Goal: Task Accomplishment & Management: Manage account settings

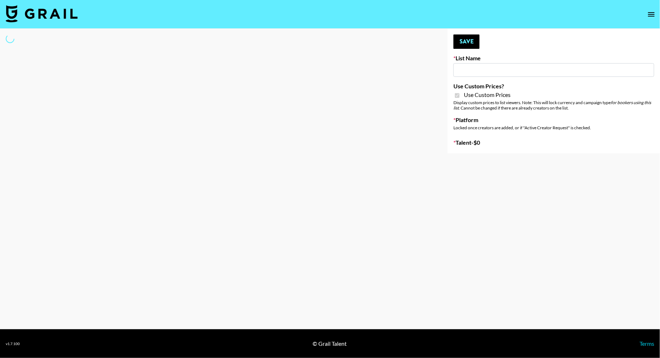
type input "Laifen (IG)"
checkbox input "true"
select select "Brand"
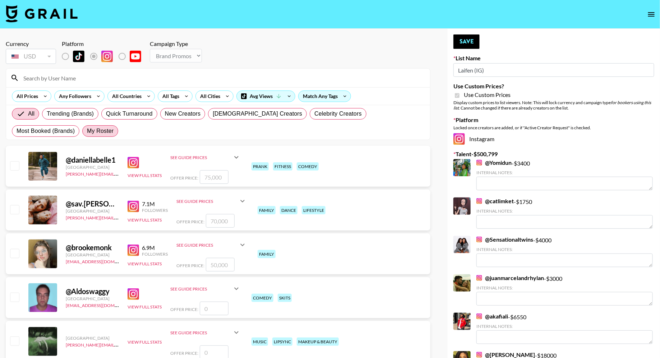
click at [87, 128] on span "My Roster" at bounding box center [100, 131] width 27 height 9
click at [87, 131] on input "My Roster" at bounding box center [87, 131] width 0 height 0
radio input "true"
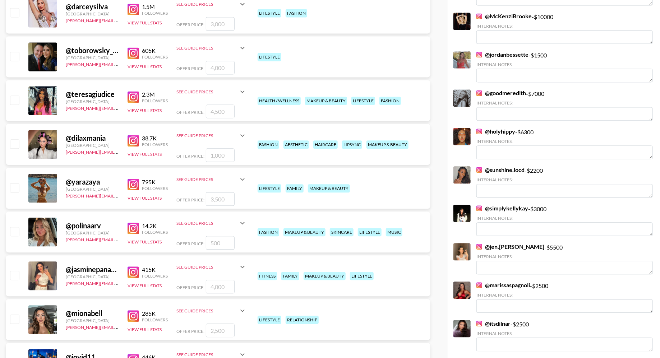
scroll to position [914, 0]
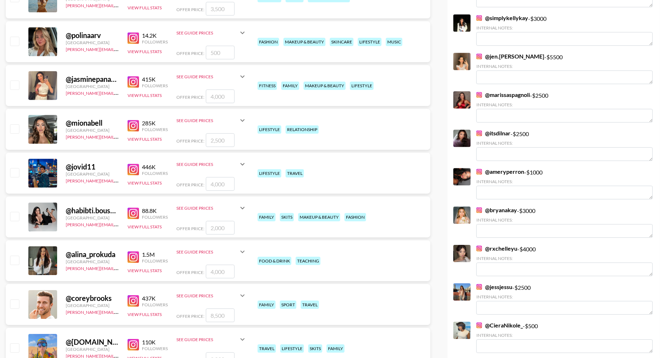
click at [15, 87] on input "checkbox" at bounding box center [14, 84] width 9 height 9
checkbox input "true"
type input "4000"
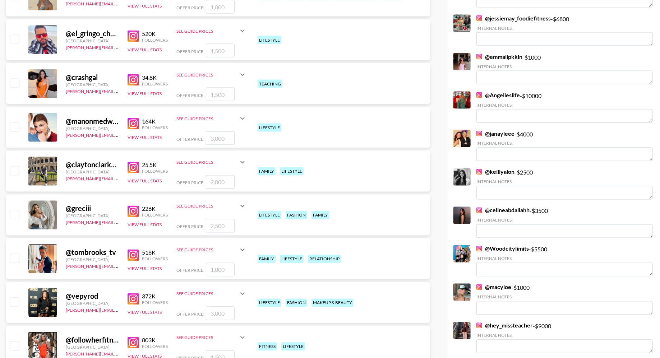
scroll to position [1803, 0]
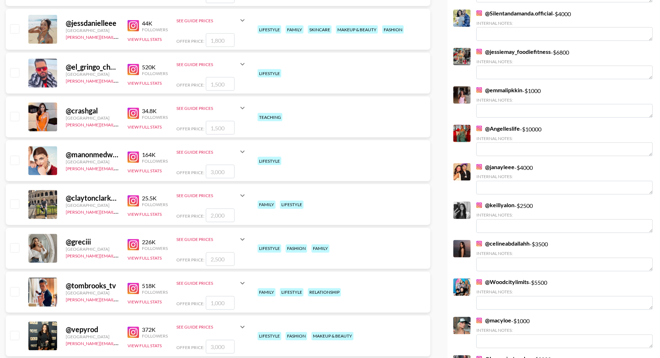
click at [15, 26] on input "checkbox" at bounding box center [14, 28] width 9 height 9
checkbox input "true"
type input "1800"
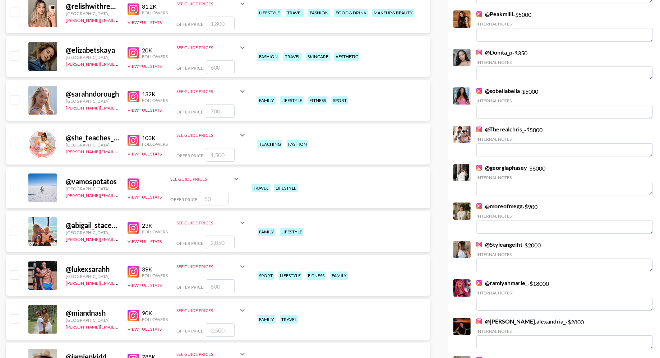
scroll to position [2271, 0]
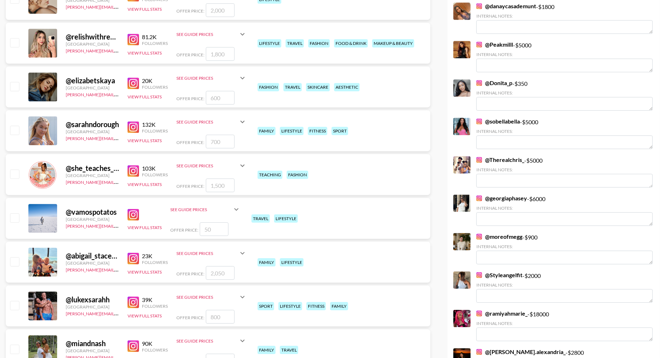
click at [15, 43] on input "checkbox" at bounding box center [14, 42] width 9 height 9
checkbox input "true"
type input "1800"
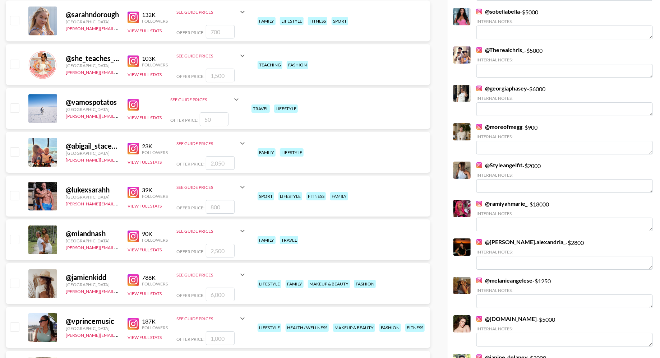
scroll to position [2460, 0]
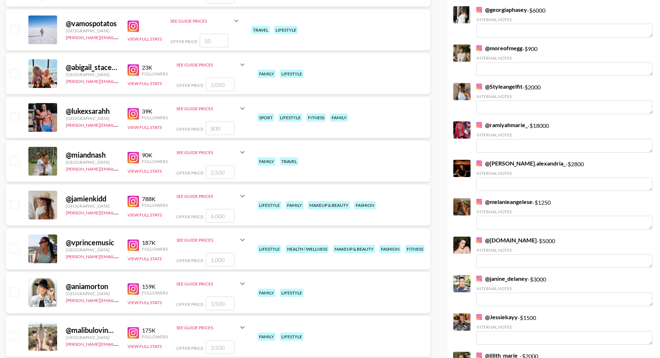
click at [17, 159] on input "checkbox" at bounding box center [14, 160] width 9 height 9
checkbox input "true"
type input "2500"
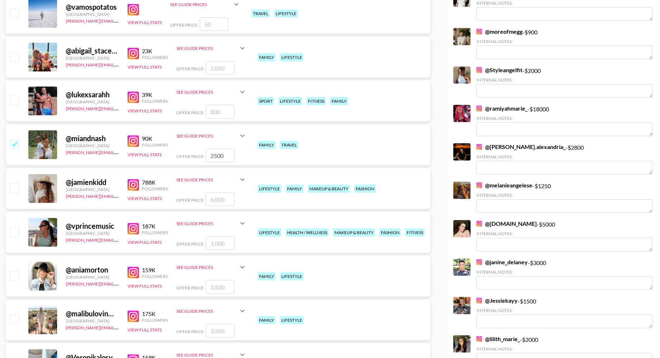
scroll to position [2496, 0]
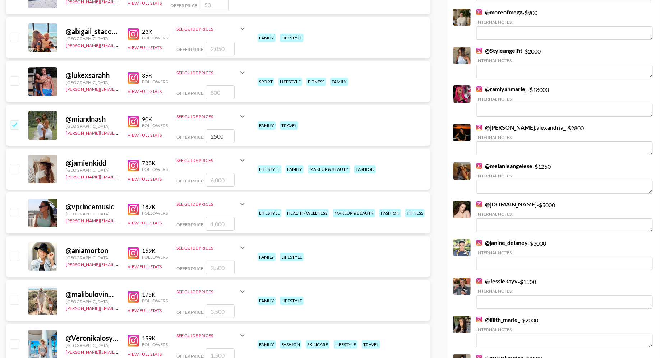
click at [17, 174] on div at bounding box center [14, 169] width 11 height 12
click at [17, 168] on input "checkbox" at bounding box center [14, 168] width 9 height 9
checkbox input "true"
type input "6000"
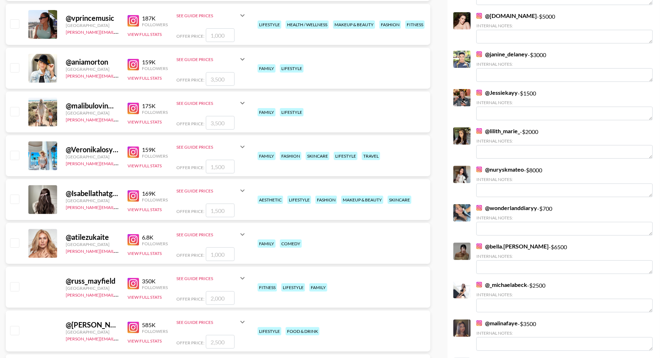
scroll to position [2695, 0]
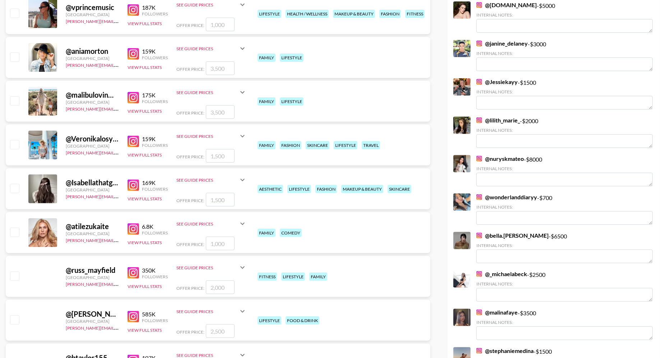
click at [14, 142] on input "checkbox" at bounding box center [14, 144] width 9 height 9
checkbox input "true"
type input "1500"
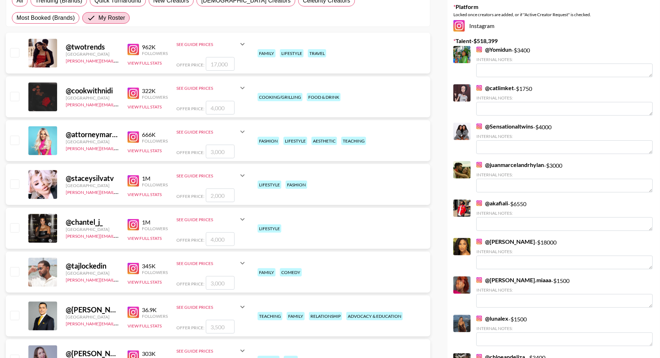
scroll to position [0, 0]
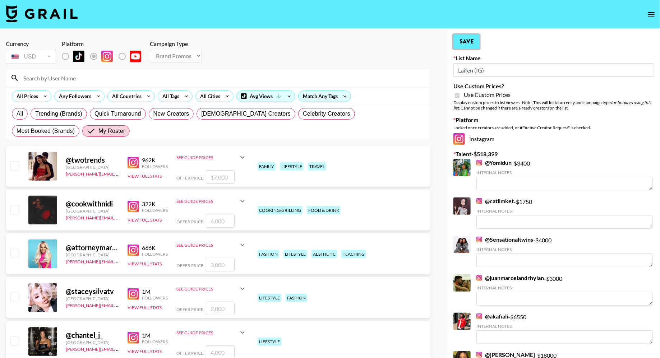
click at [471, 45] on button "Save" at bounding box center [466, 41] width 26 height 14
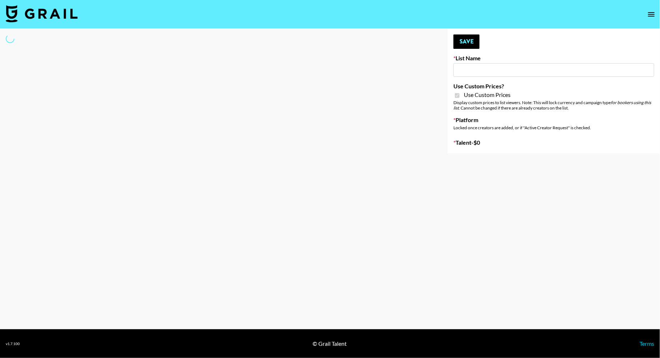
type input "PLAUD (IG)"
checkbox input "true"
select select "Brand"
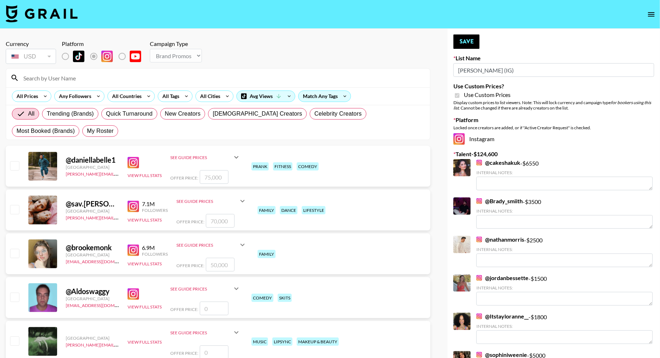
click at [141, 72] on input at bounding box center [222, 77] width 407 height 11
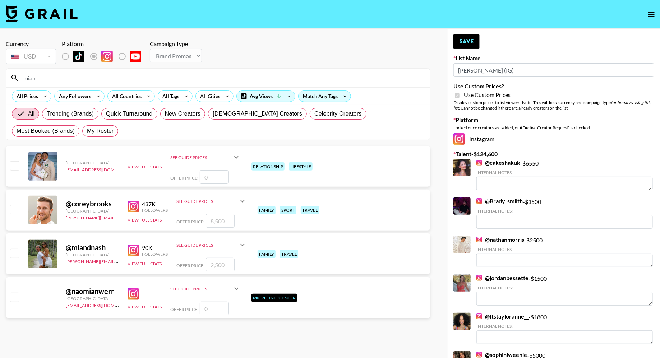
type input "mian"
click at [15, 254] on input "checkbox" at bounding box center [14, 253] width 9 height 9
checkbox input "true"
type input "2500"
click at [468, 37] on button "Save" at bounding box center [466, 41] width 26 height 14
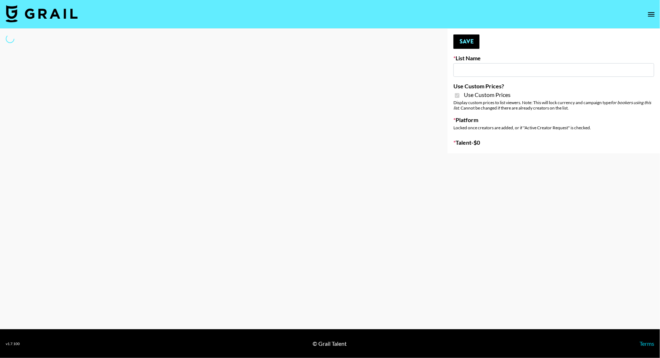
type input "[PERSON_NAME] (IG)"
checkbox input "true"
select select "Brand"
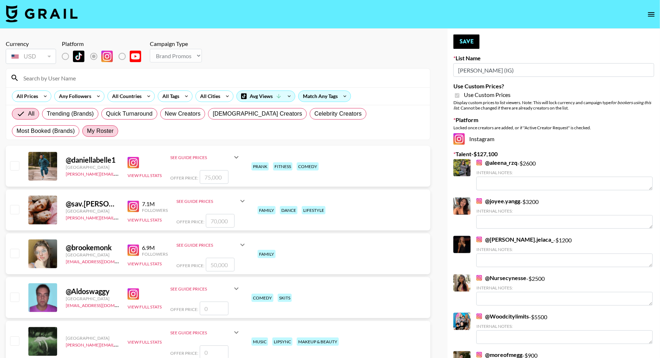
click at [87, 133] on span "My Roster" at bounding box center [100, 131] width 27 height 9
click at [87, 131] on input "My Roster" at bounding box center [87, 131] width 0 height 0
radio input "true"
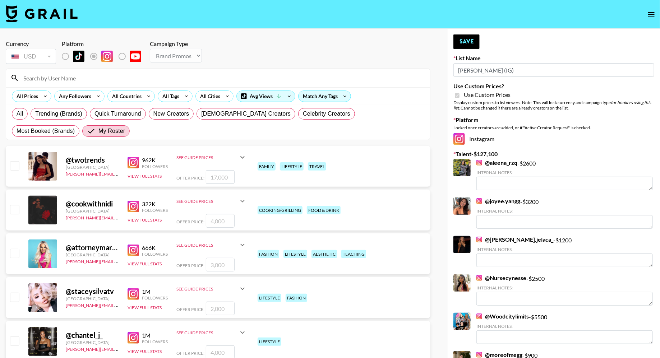
click at [78, 77] on input at bounding box center [222, 77] width 407 height 11
type input "n"
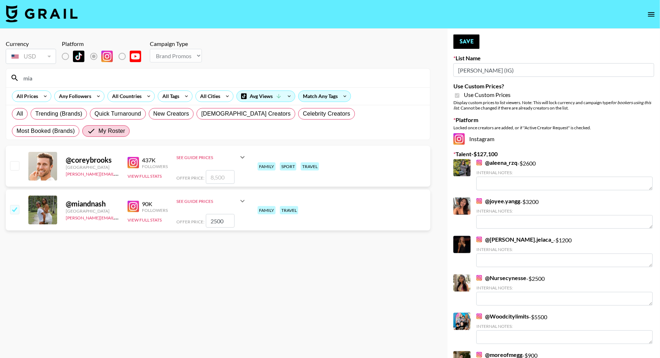
type input "mia"
click at [159, 249] on section "Currency USD USD ​ Platform Campaign Type Choose Type... Song Promos Brand Prom…" at bounding box center [218, 184] width 425 height 301
